Goal: Check status: Check status

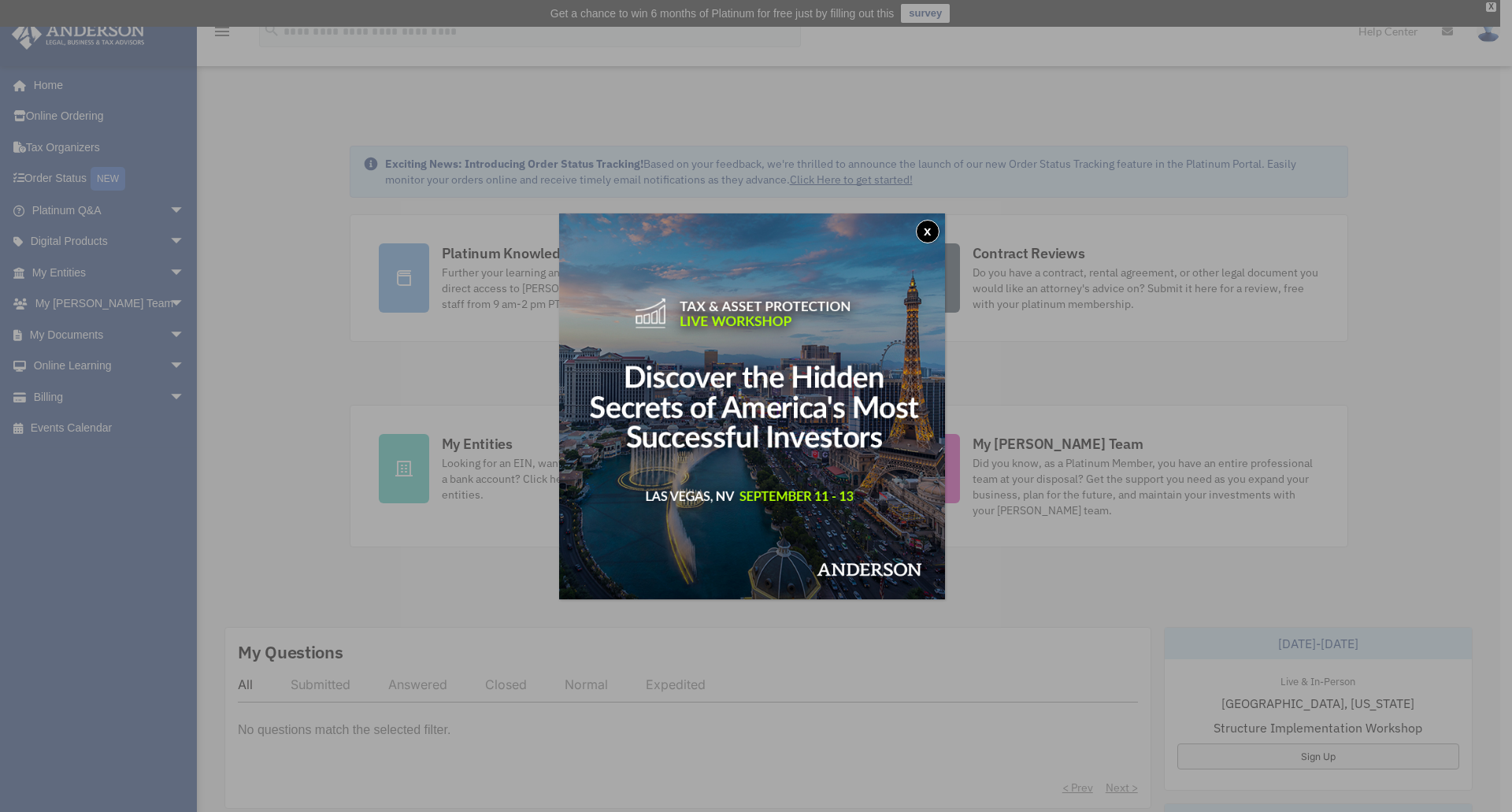
click at [934, 231] on button "x" at bounding box center [928, 231] width 24 height 24
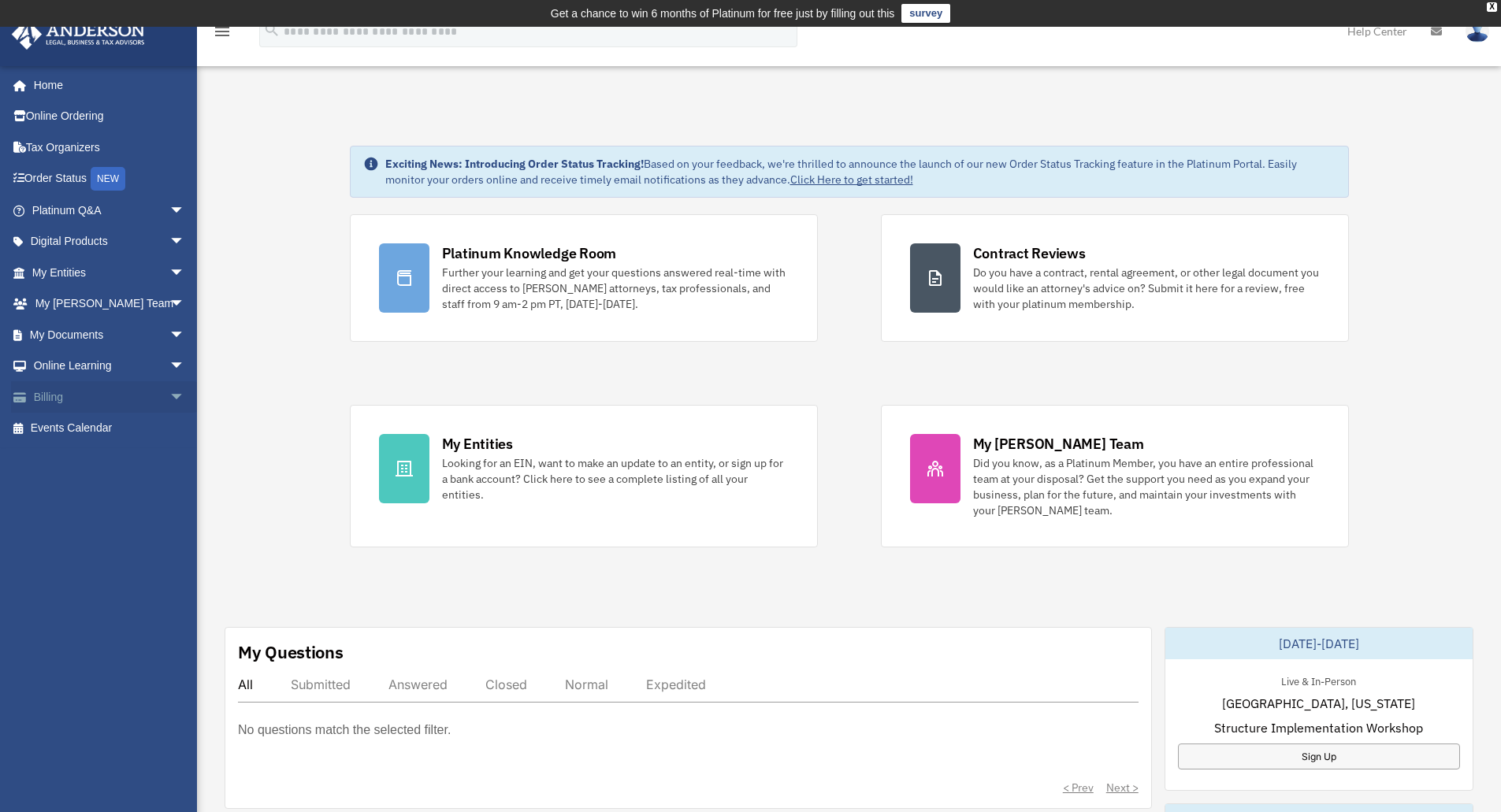
click at [169, 388] on span "arrow_drop_down" at bounding box center [185, 397] width 32 height 33
click at [122, 434] on link "$ Open Invoices" at bounding box center [115, 429] width 187 height 33
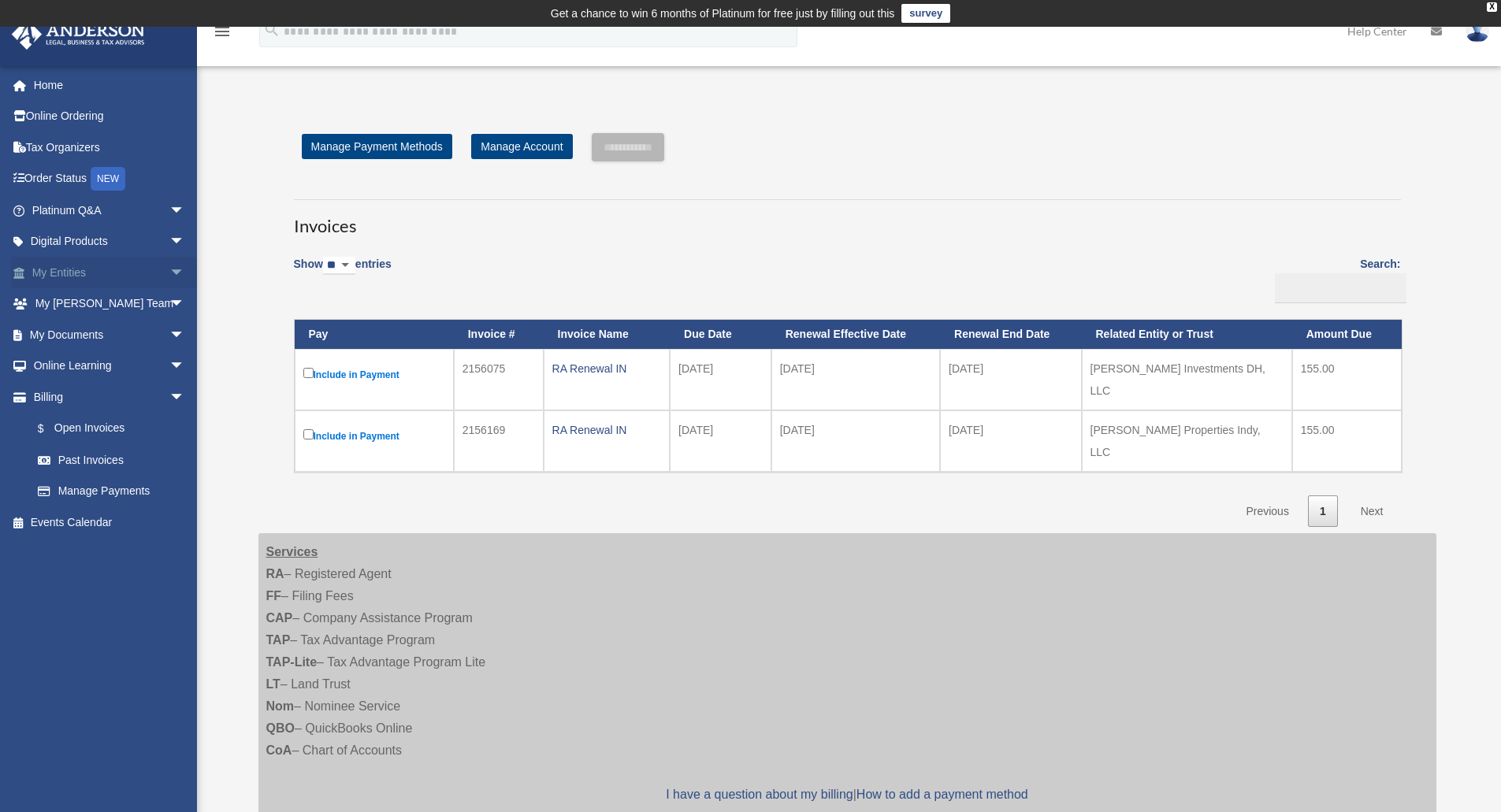
click at [169, 270] on span "arrow_drop_down" at bounding box center [185, 273] width 32 height 33
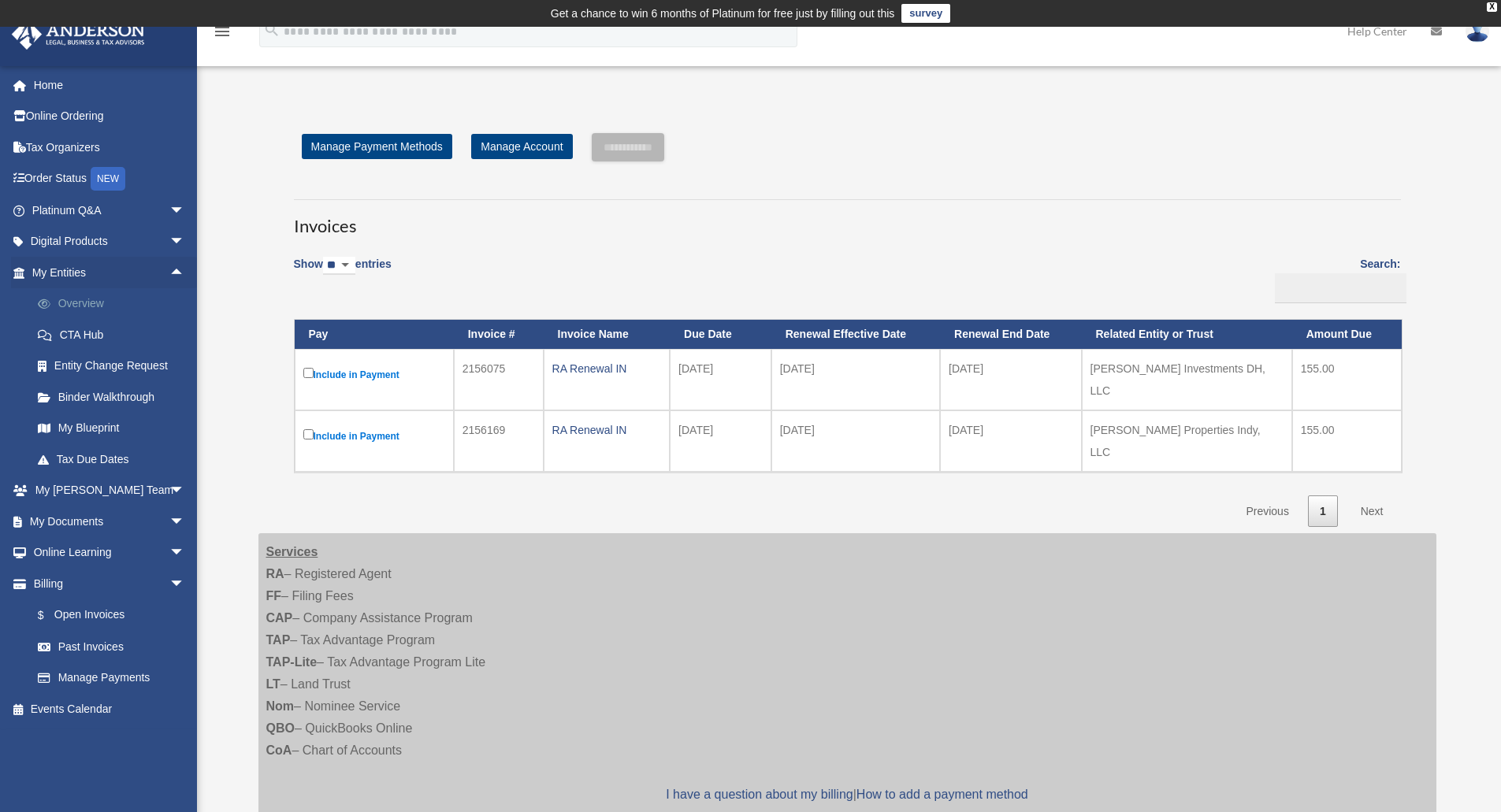
click at [86, 305] on link "Overview" at bounding box center [115, 304] width 187 height 32
click at [485, 367] on td "2156075" at bounding box center [498, 379] width 90 height 61
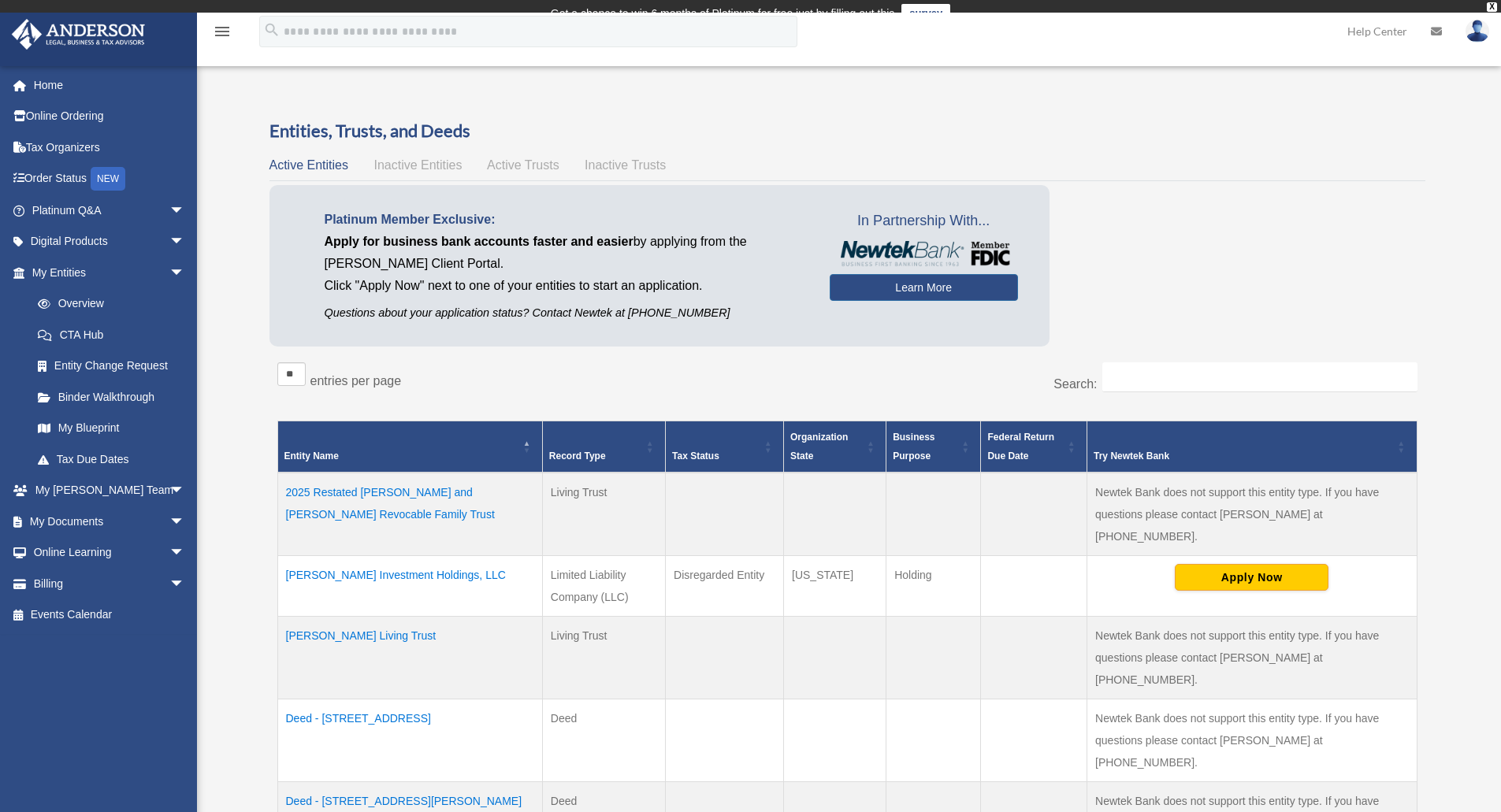
drag, startPoint x: 0, startPoint y: 0, endPoint x: 1128, endPoint y: 333, distance: 1176.1
click at [1128, 333] on div "Platinum Member Exclusive: Apply for business bank accounts faster and easier b…" at bounding box center [847, 270] width 1156 height 169
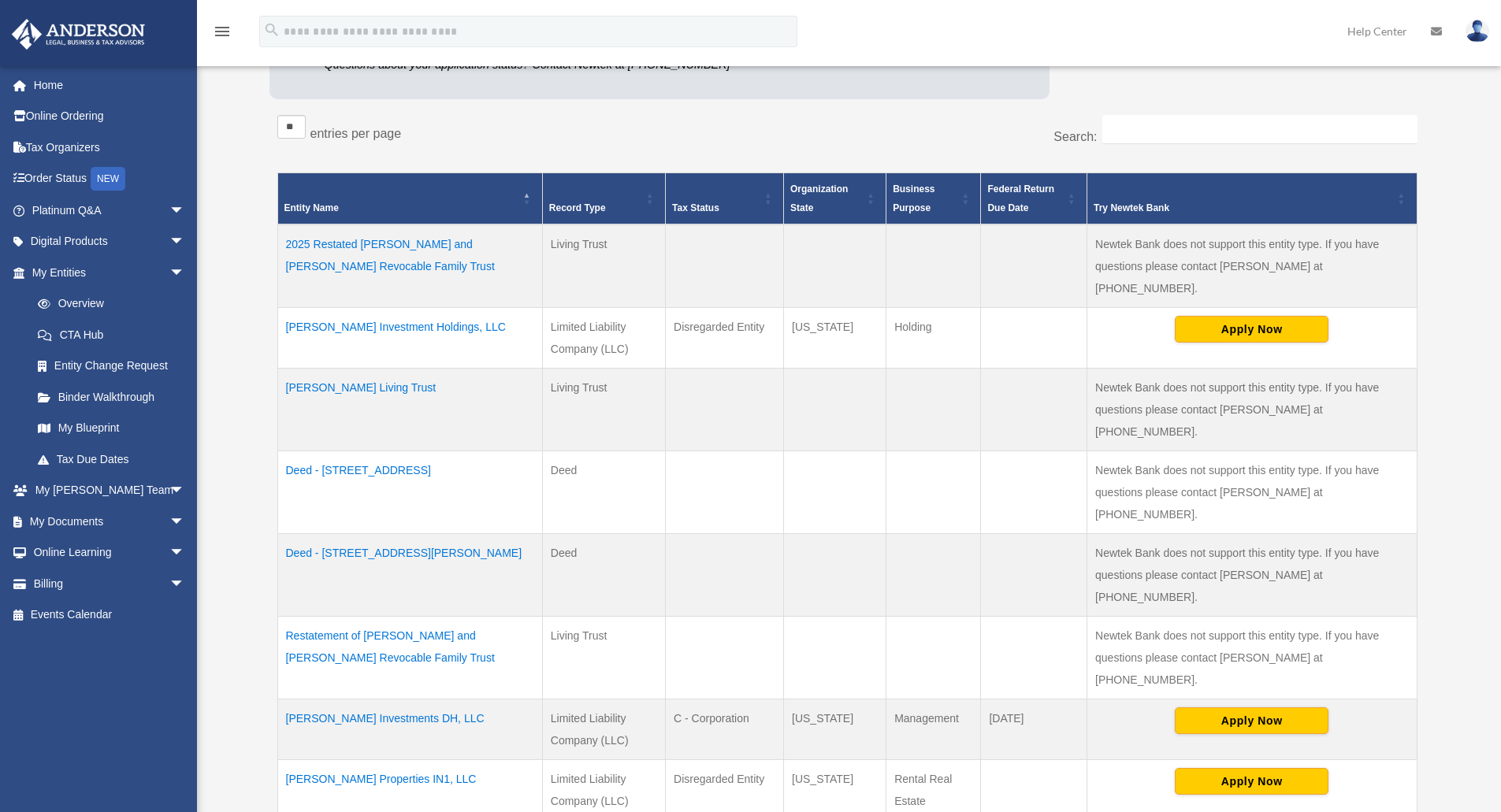
scroll to position [262, 0]
click at [364, 367] on td "Bontrager Living Trust" at bounding box center [410, 409] width 265 height 83
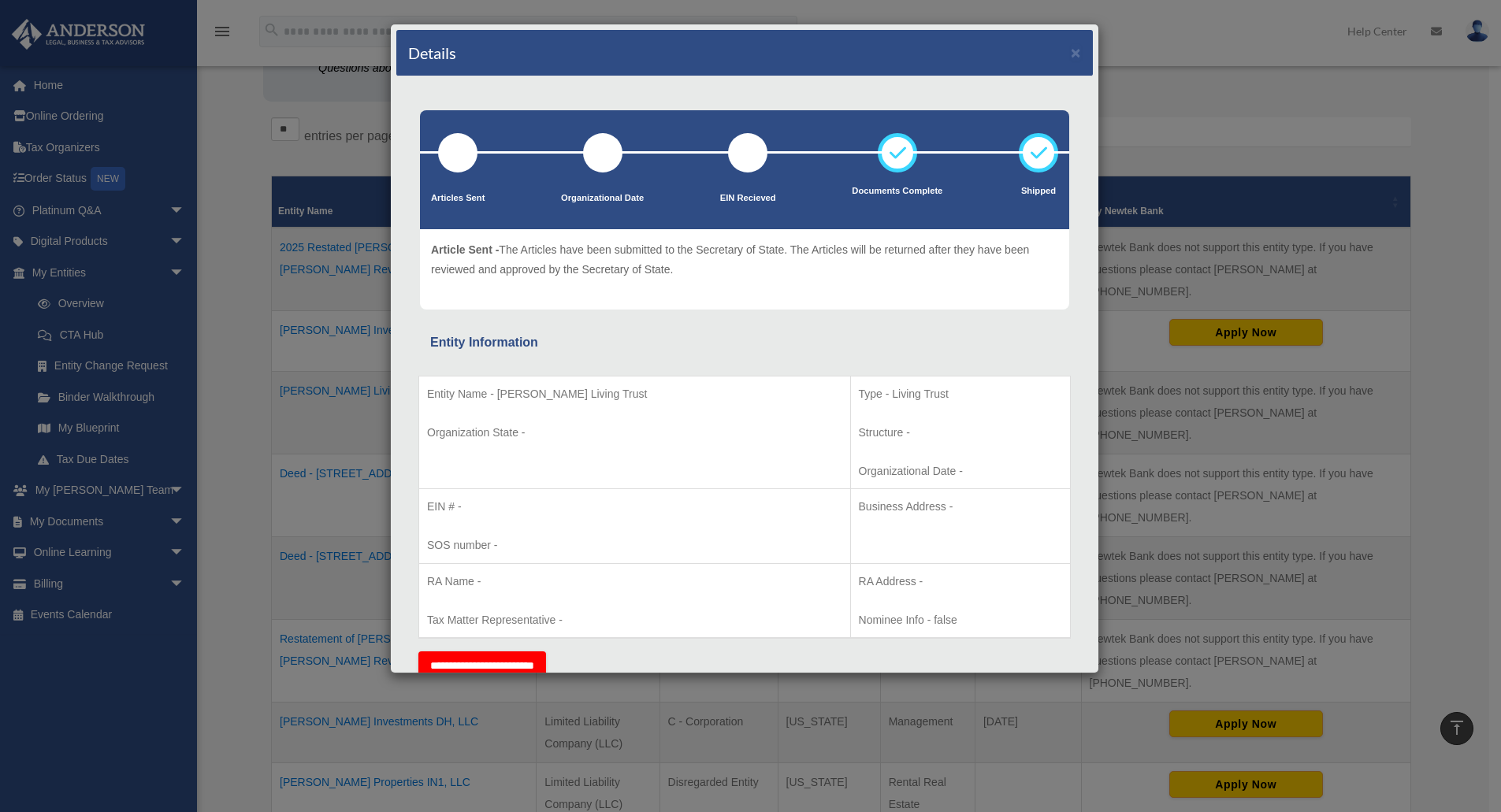
scroll to position [257, 0]
click at [1056, 48] on div "Details ×" at bounding box center [744, 53] width 696 height 46
click at [1071, 49] on button "×" at bounding box center [1075, 52] width 10 height 17
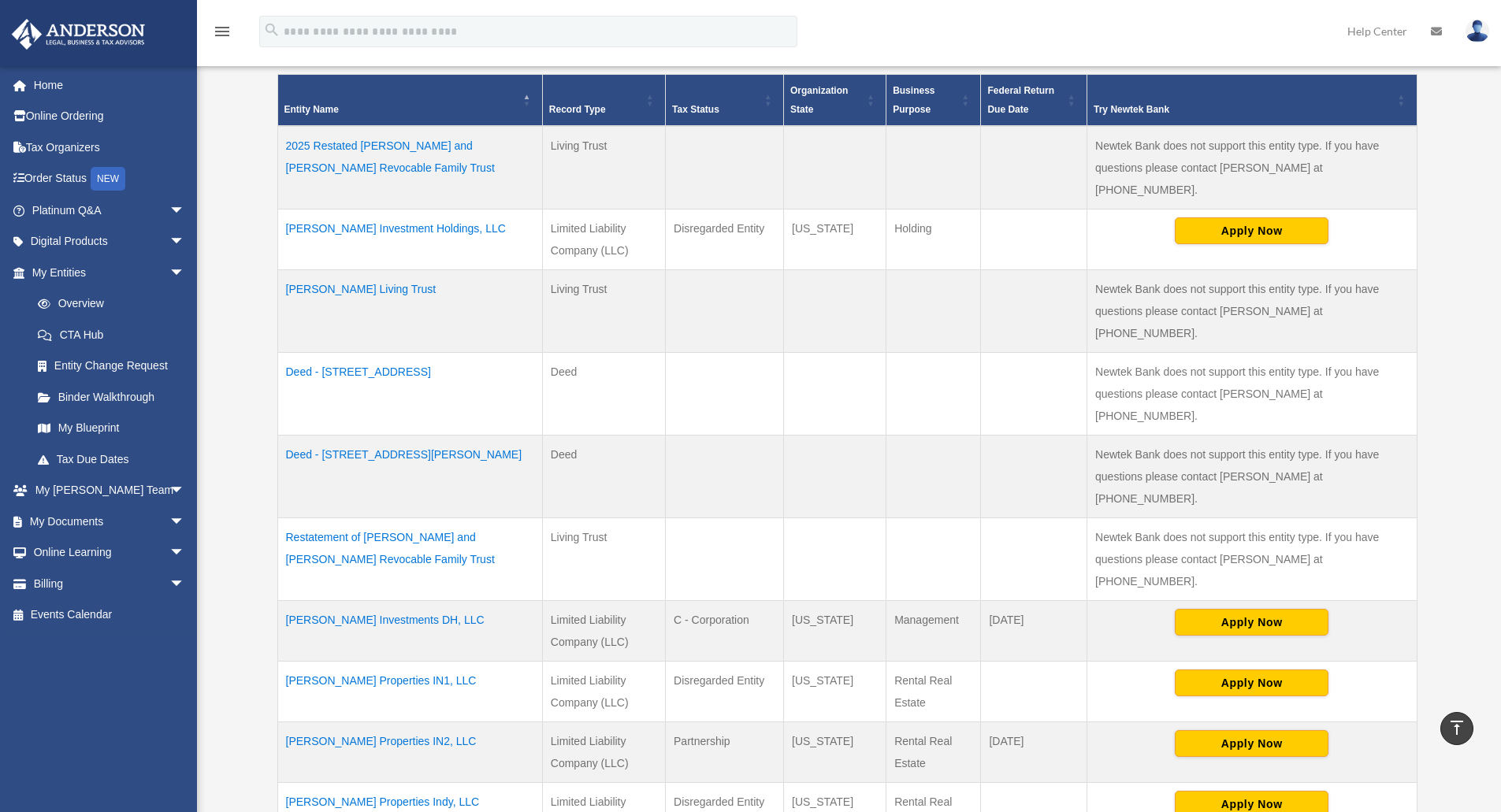
scroll to position [361, 0]
click at [457, 518] on td "Restatement of Willis L. Bontrager and Linda M. Bontrager Revocable Family Trust" at bounding box center [410, 559] width 265 height 83
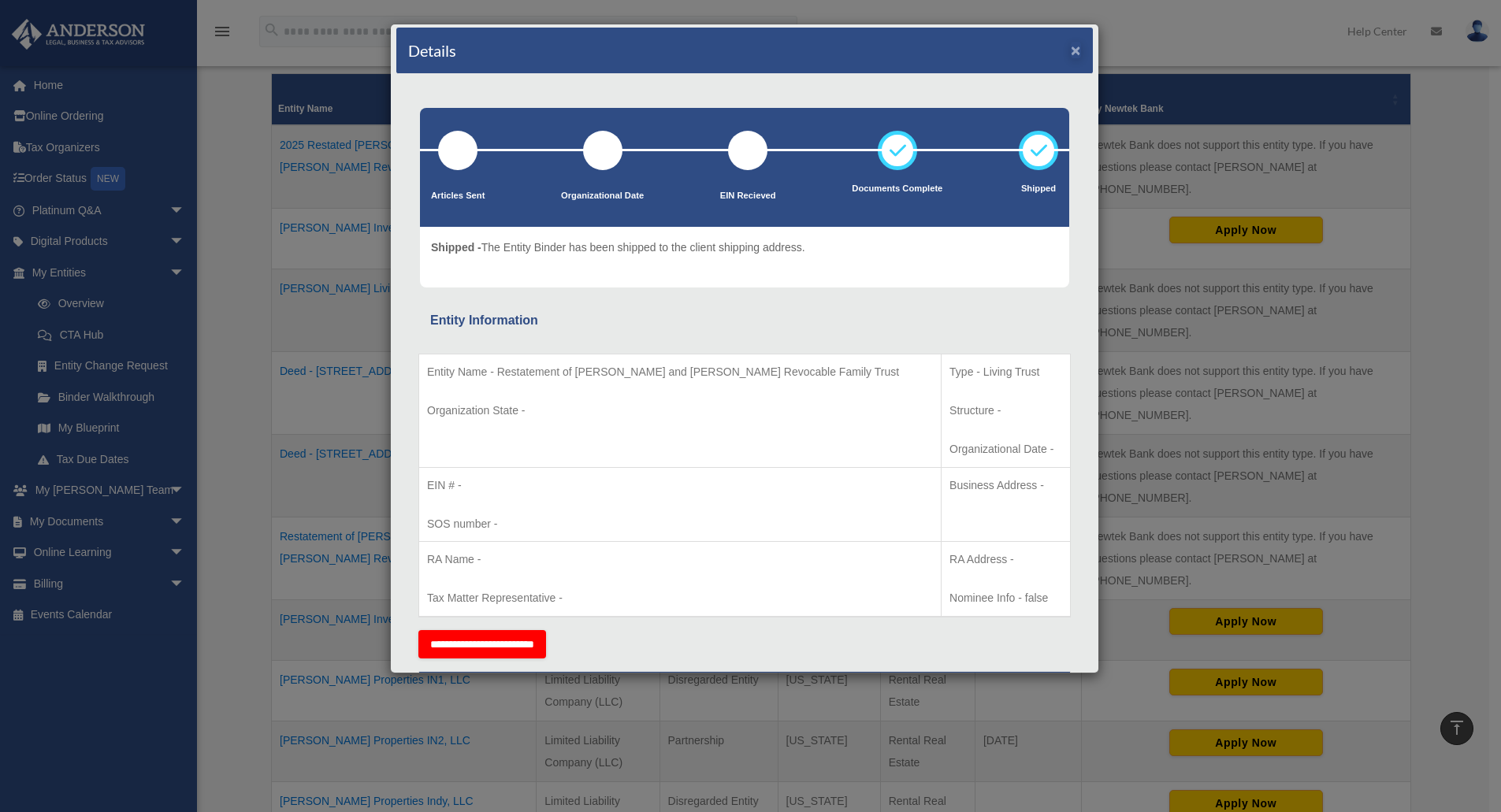
scroll to position [1, 0]
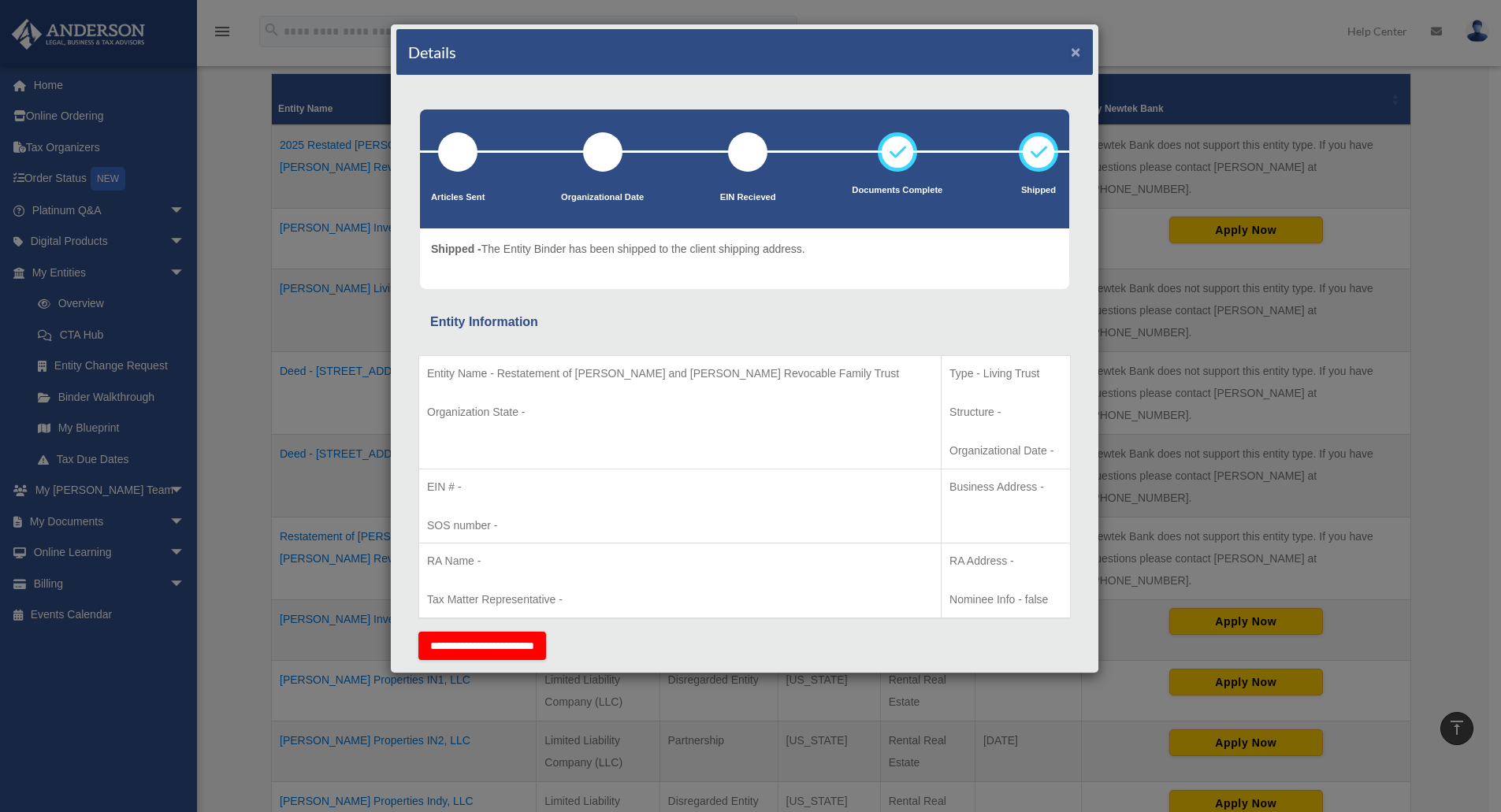
click at [1071, 51] on button "×" at bounding box center [1075, 51] width 10 height 17
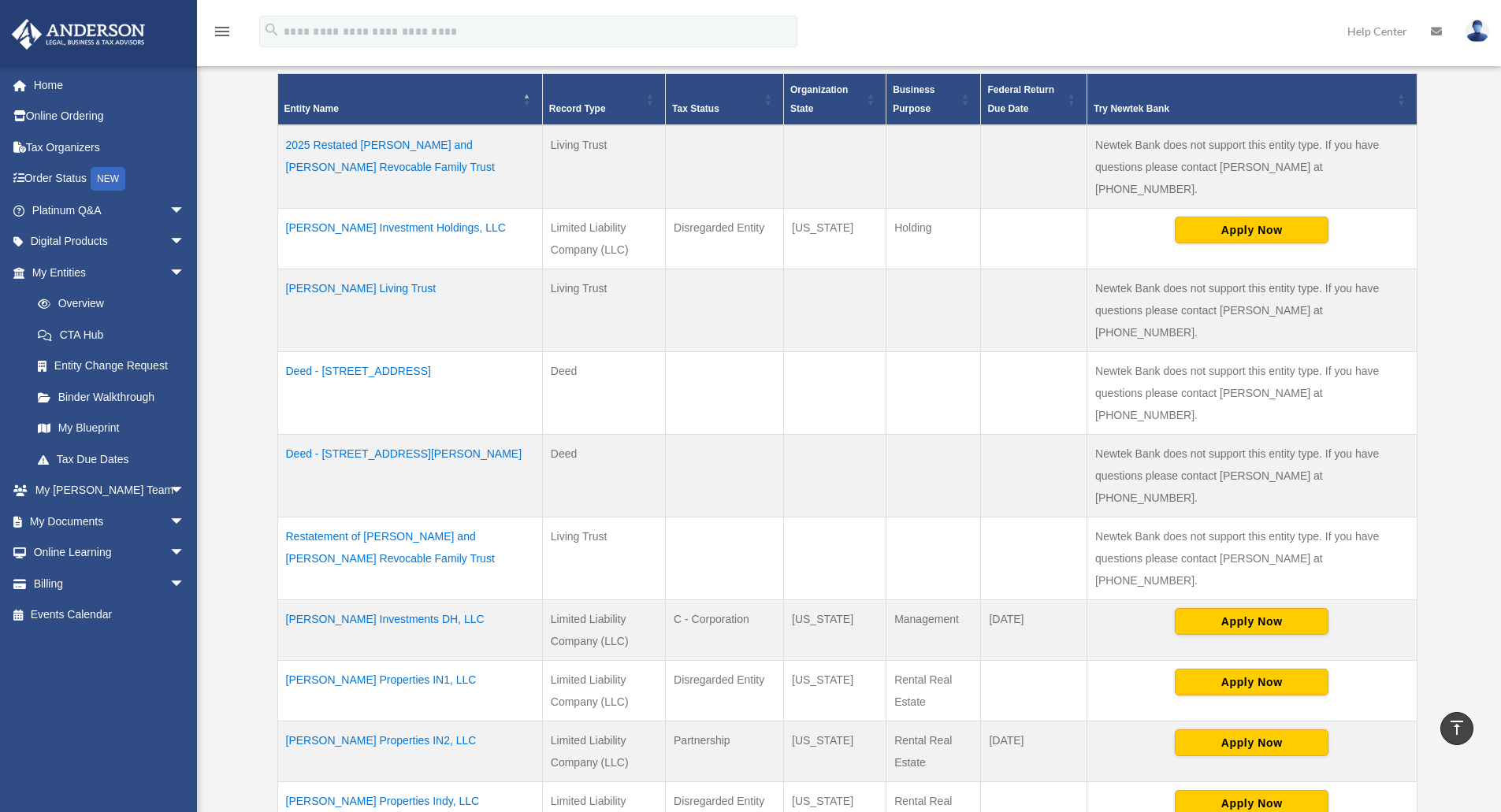
click at [410, 600] on td "[PERSON_NAME] Investments DH, LLC" at bounding box center [410, 631] width 265 height 60
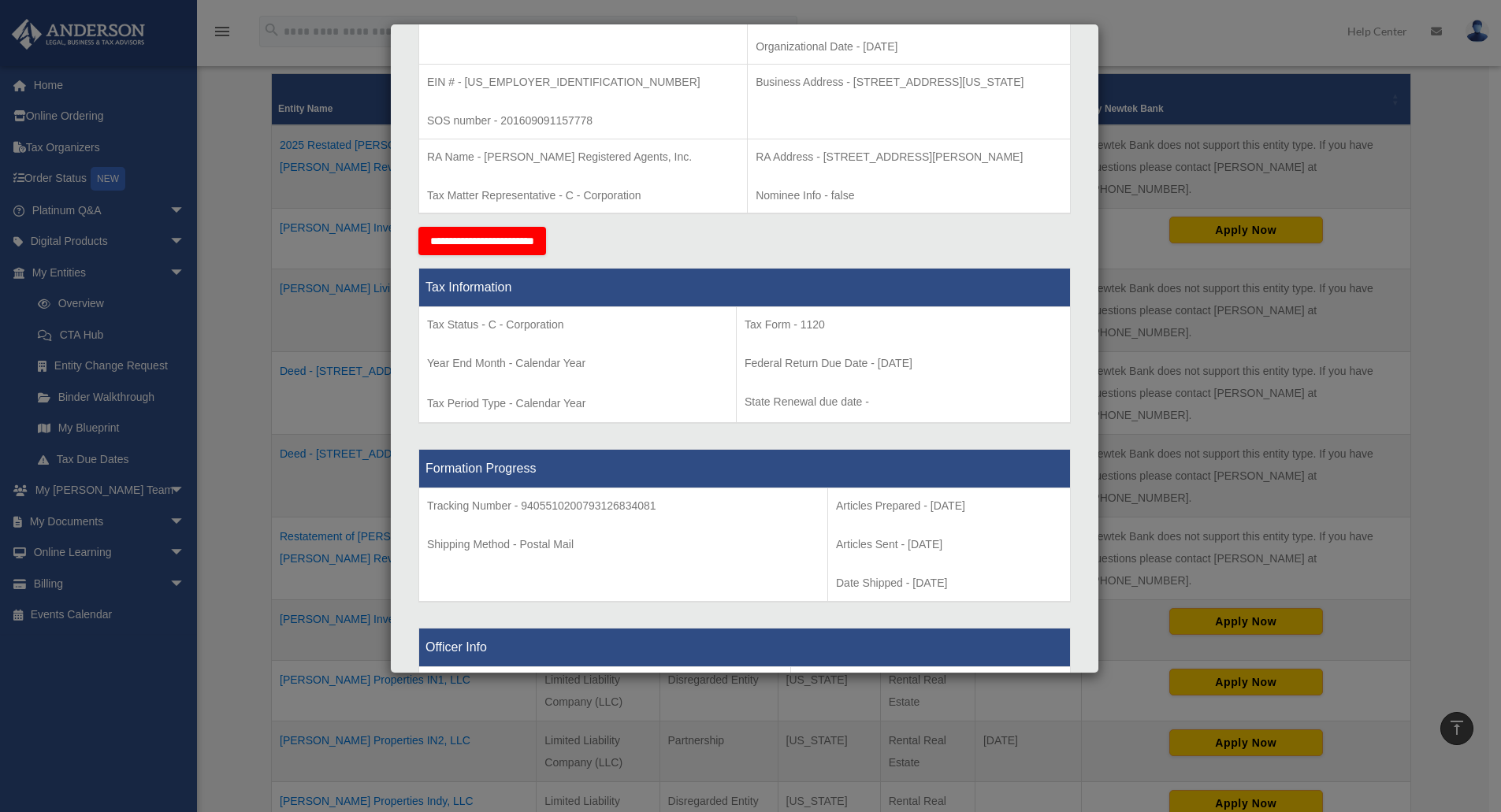
scroll to position [419, 0]
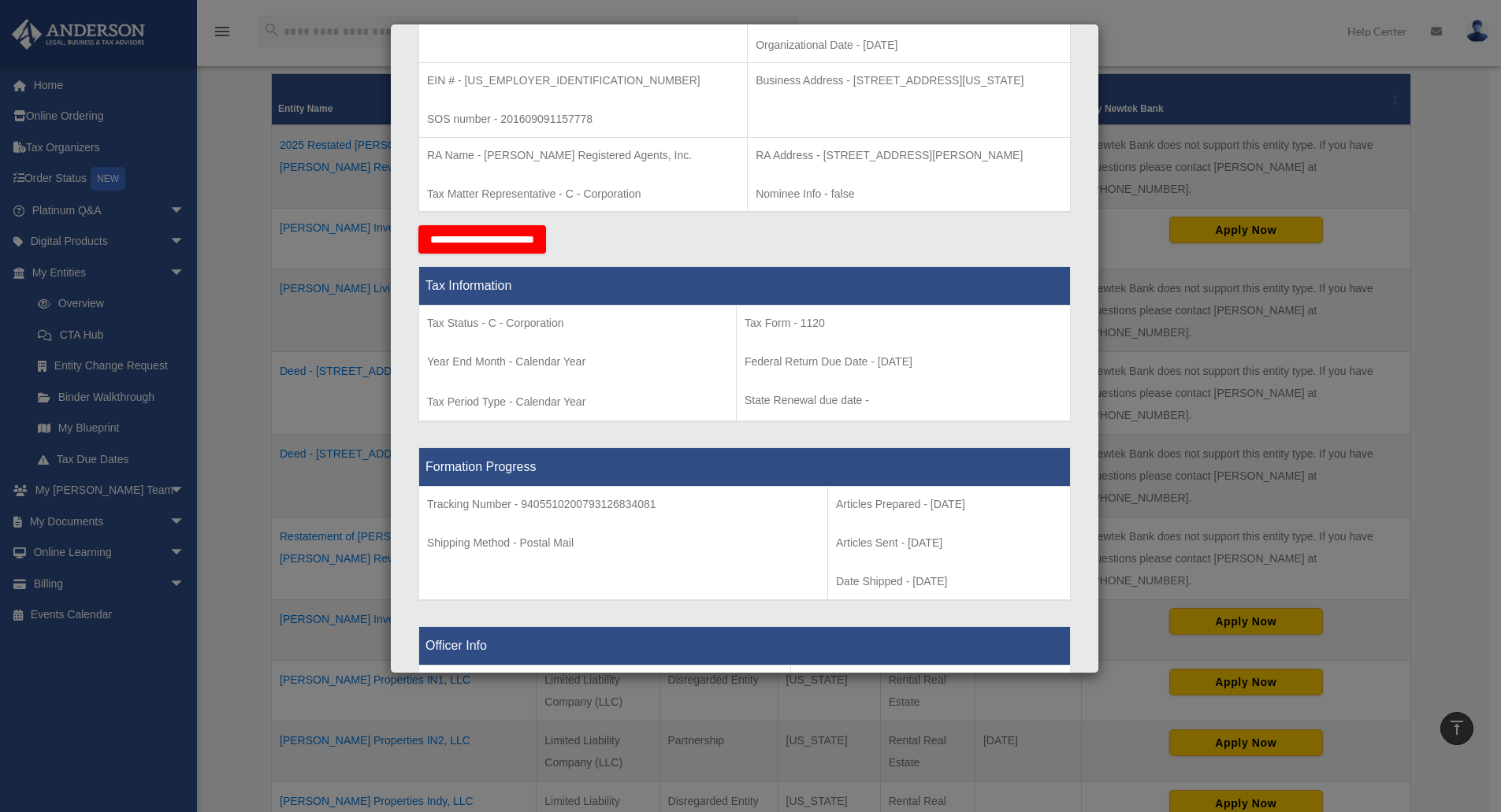
click at [543, 254] on input "**********" at bounding box center [482, 239] width 127 height 29
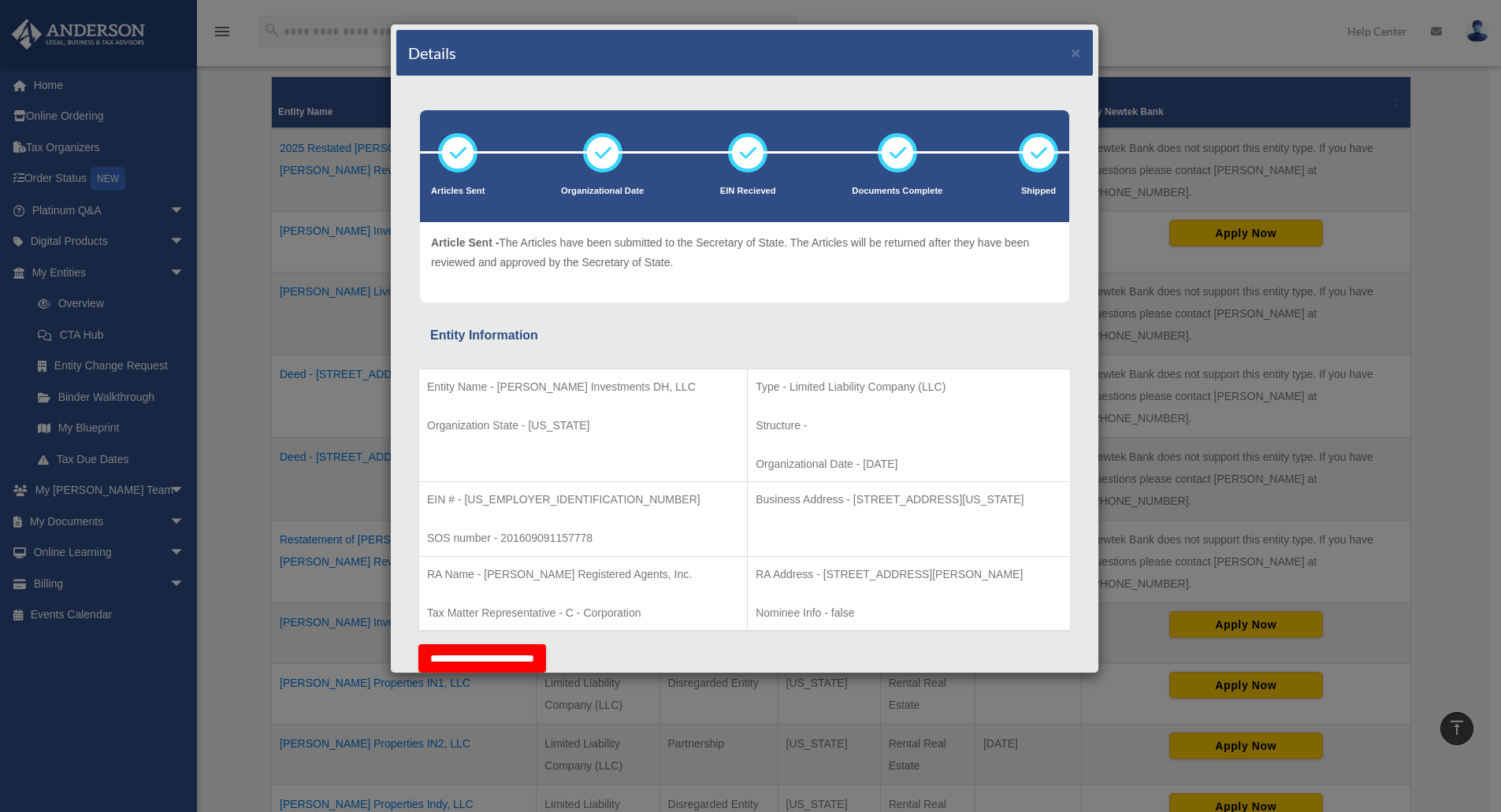
scroll to position [357, 0]
click at [1071, 51] on button "×" at bounding box center [1075, 52] width 10 height 17
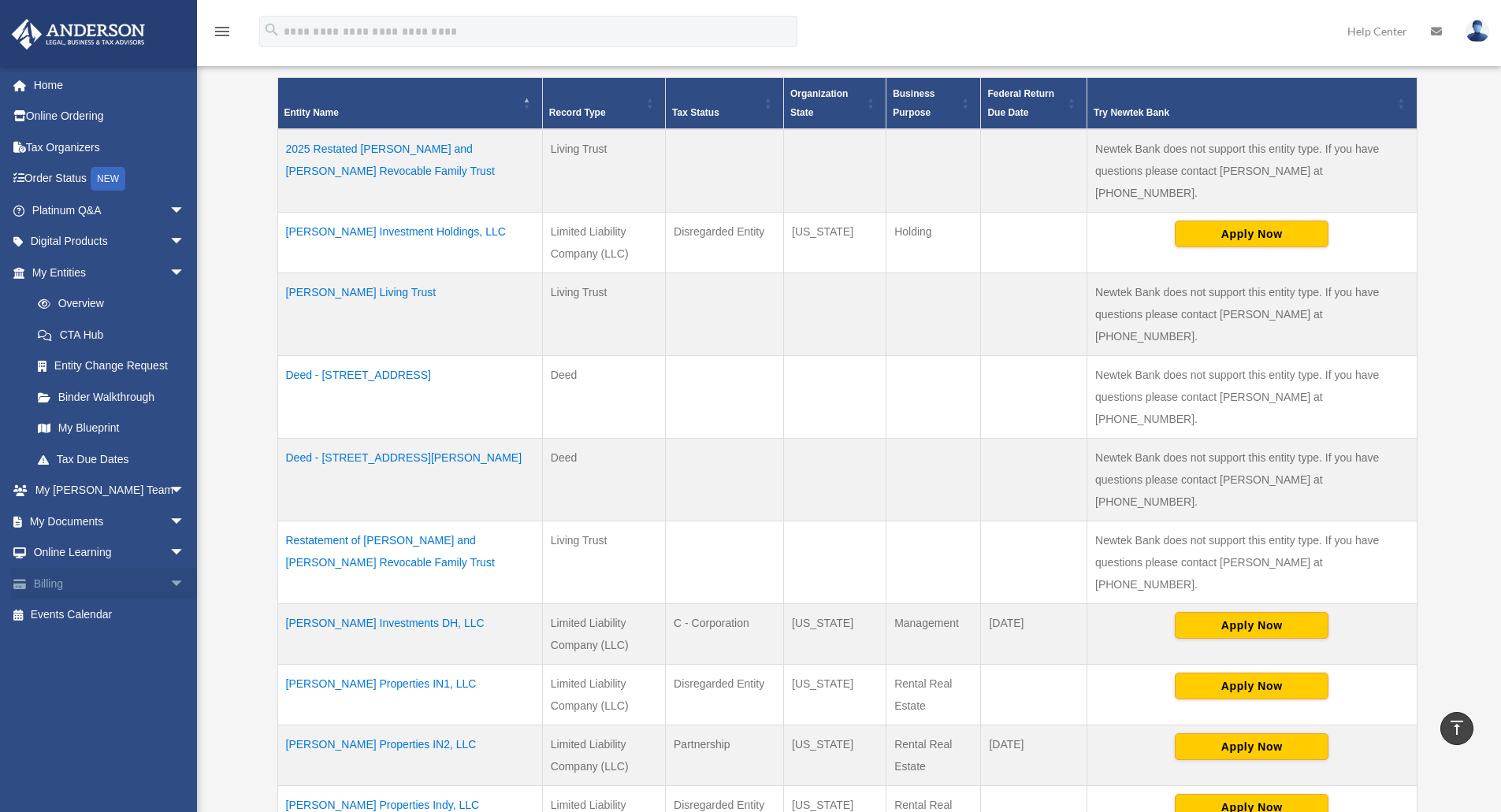
click at [90, 577] on link "Billing arrow_drop_down" at bounding box center [110, 584] width 198 height 32
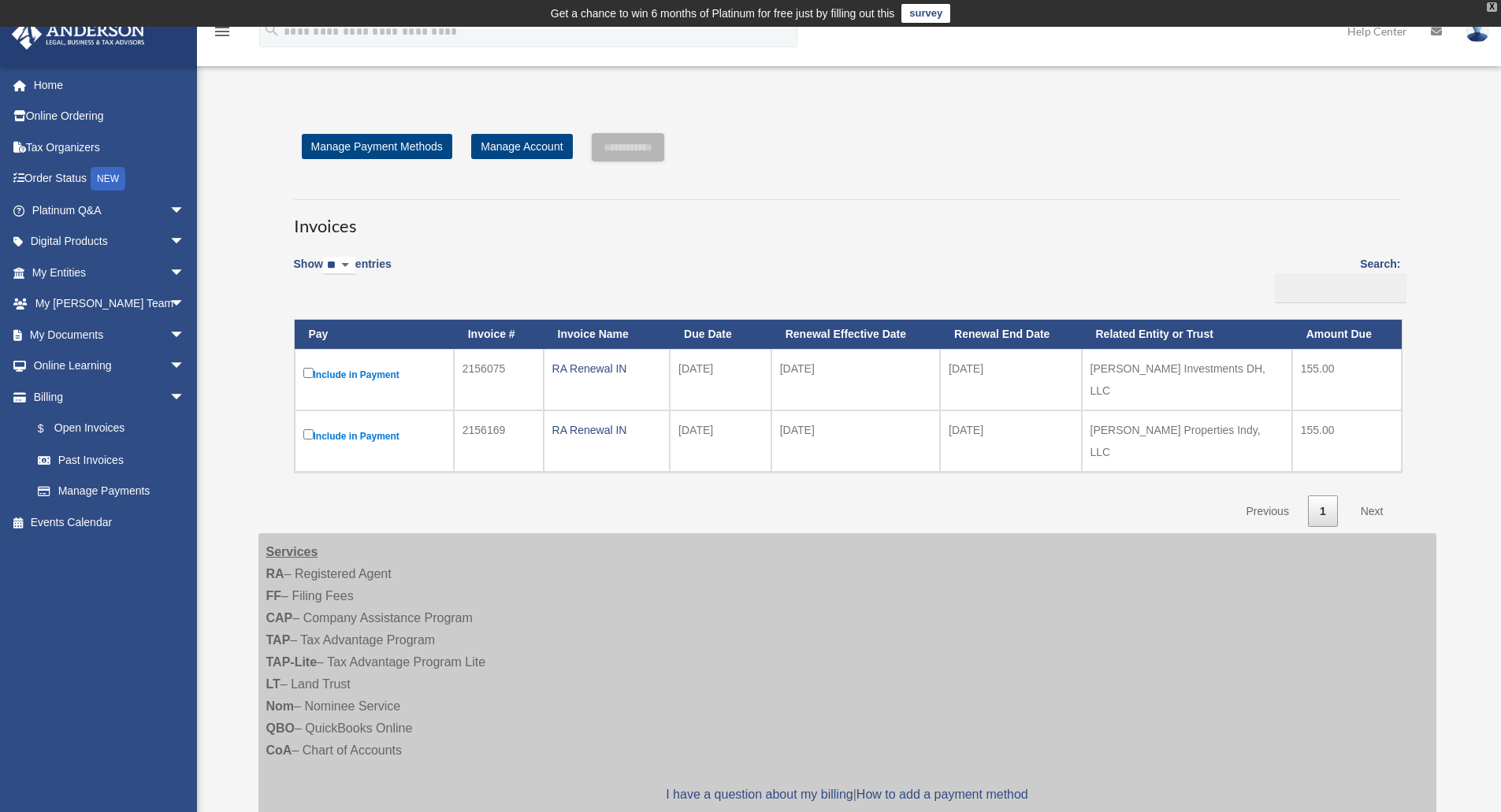
click at [1489, 9] on div "X" at bounding box center [1491, 7] width 10 height 10
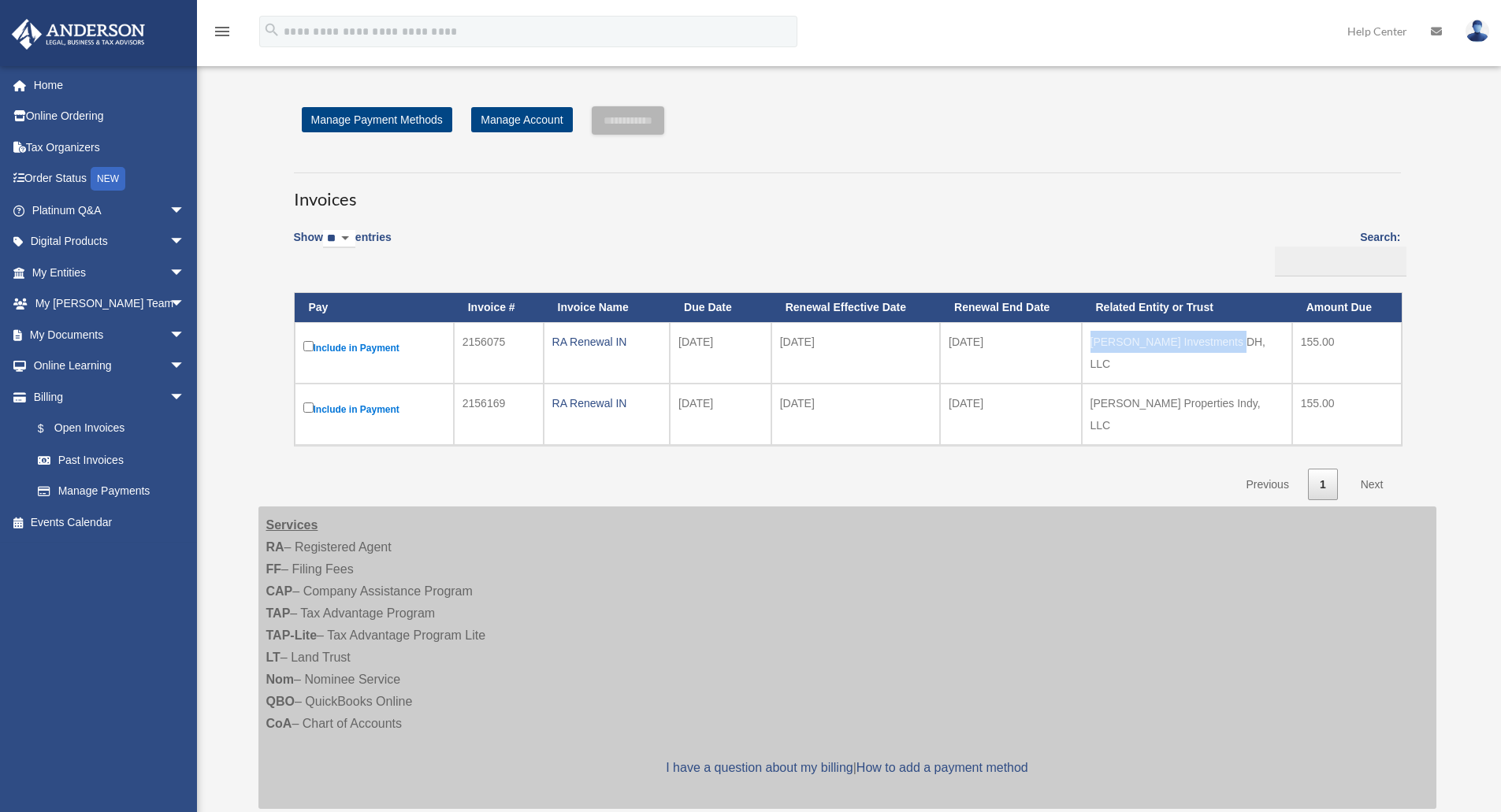
drag, startPoint x: 1093, startPoint y: 343, endPoint x: 1242, endPoint y: 341, distance: 149.0
click at [1242, 341] on td "[PERSON_NAME] Investments DH, LLC" at bounding box center [1187, 352] width 210 height 61
copy td "[PERSON_NAME] Investments DH, LLC"
click at [489, 341] on td "2156075" at bounding box center [498, 352] width 90 height 61
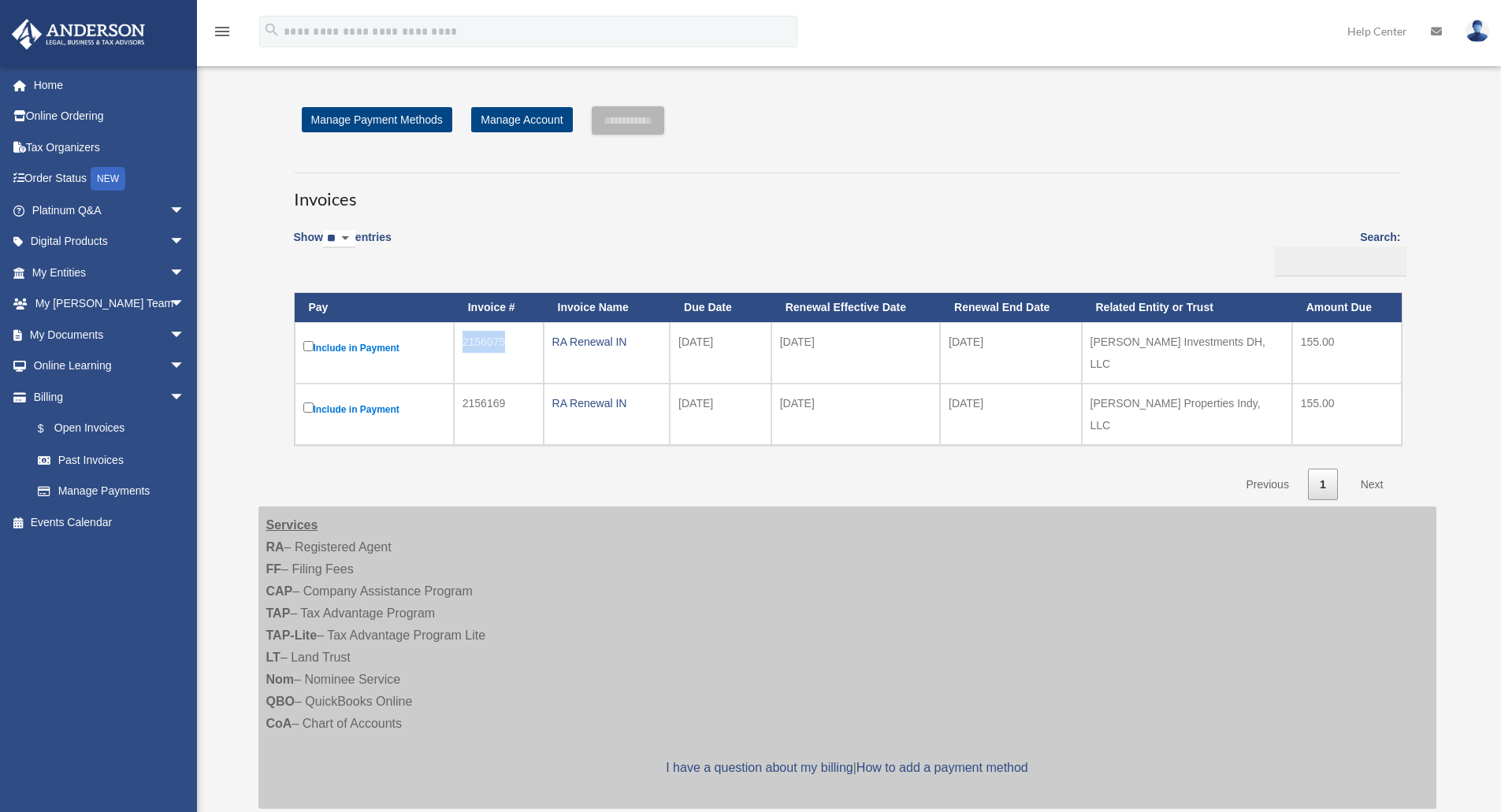
copy td "2156075"
